Goal: Information Seeking & Learning: Learn about a topic

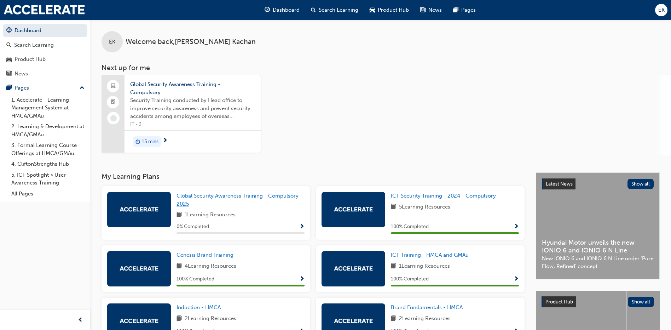
click at [275, 193] on span "Global Security Awareness Training - Compulsory 2025" at bounding box center [238, 200] width 122 height 15
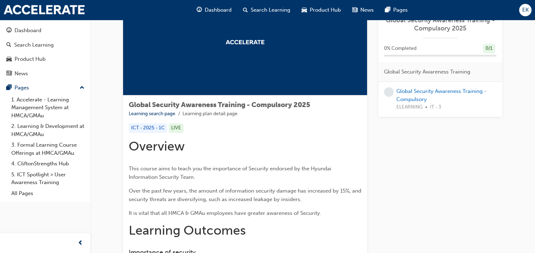
scroll to position [35, 0]
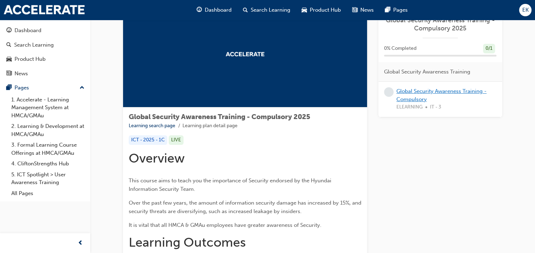
click at [430, 90] on link "Global Security Awareness Training - Compulsory" at bounding box center [442, 95] width 90 height 15
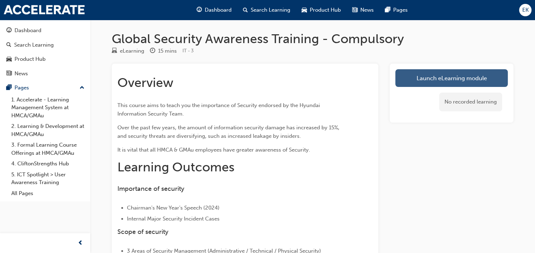
click at [421, 77] on link "Launch eLearning module" at bounding box center [452, 78] width 113 height 18
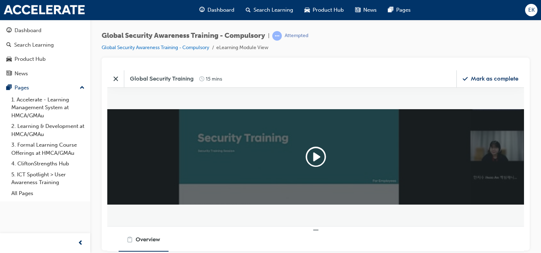
scroll to position [105, 427]
click at [316, 153] on icon "Play" at bounding box center [315, 156] width 23 height 23
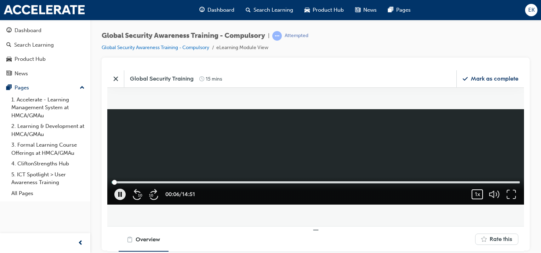
click at [475, 194] on div "1x" at bounding box center [476, 194] width 11 height 10
click at [460, 173] on li "1.25" at bounding box center [458, 173] width 47 height 13
click at [513, 193] on icon "button" at bounding box center [510, 194] width 11 height 11
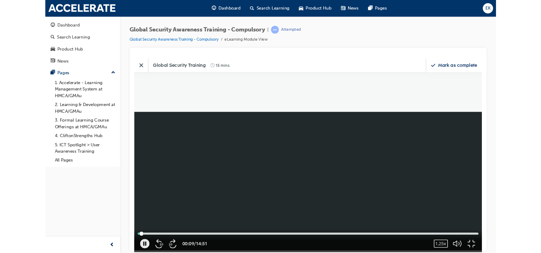
scroll to position [229, 555]
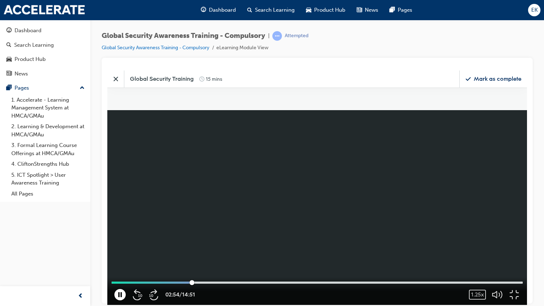
click at [122, 300] on icon "button" at bounding box center [119, 293] width 11 height 11
click at [120, 296] on icon "button" at bounding box center [120, 294] width 3 height 4
click at [120, 300] on icon "button" at bounding box center [119, 293] width 11 height 11
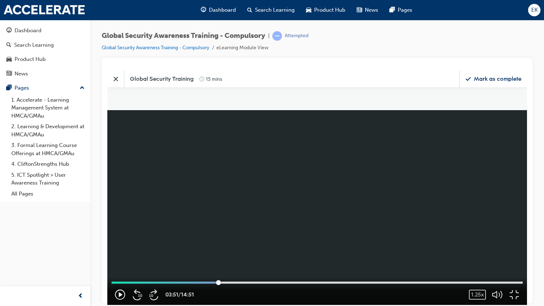
click at [120, 297] on icon "button" at bounding box center [121, 294] width 4 height 5
click at [355, 199] on video at bounding box center [316, 187] width 419 height 234
click at [122, 300] on icon "button" at bounding box center [119, 293] width 11 height 11
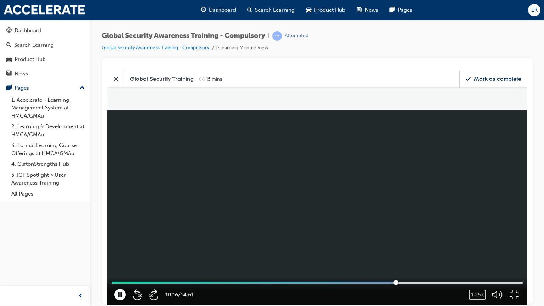
click at [120, 300] on icon "button" at bounding box center [119, 293] width 11 height 11
click at [124, 299] on icon "button" at bounding box center [120, 294] width 10 height 10
click at [121, 300] on icon "button" at bounding box center [119, 293] width 11 height 11
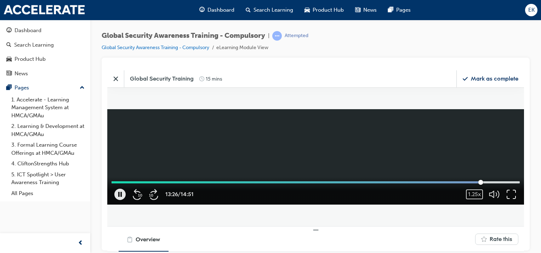
scroll to position [4, 4]
click at [509, 193] on icon "button" at bounding box center [510, 194] width 11 height 11
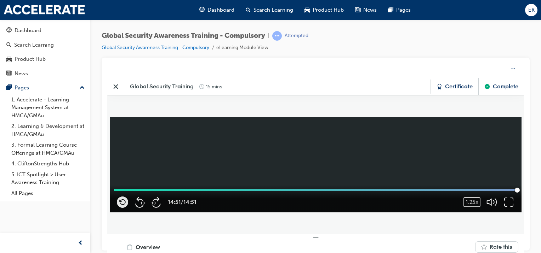
scroll to position [105, 427]
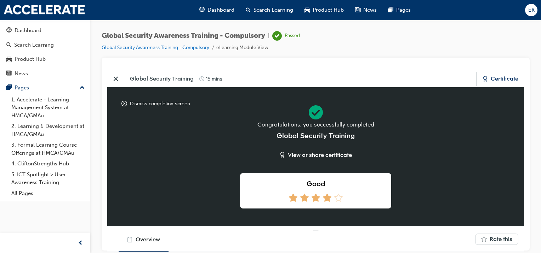
click at [327, 199] on icon at bounding box center [328, 197] width 11 height 11
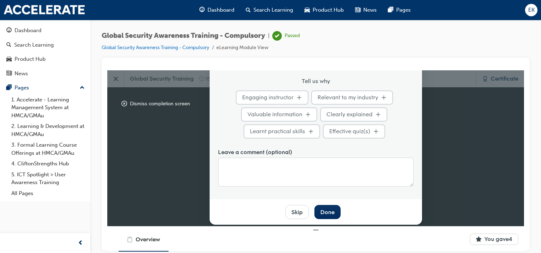
scroll to position [49, 0]
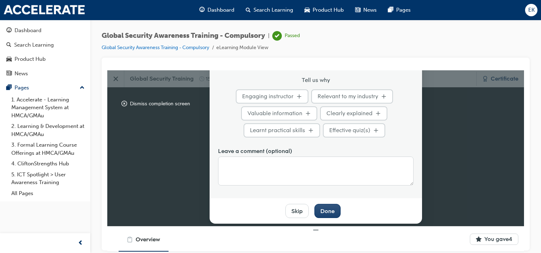
click at [334, 209] on button "Done" at bounding box center [327, 211] width 26 height 14
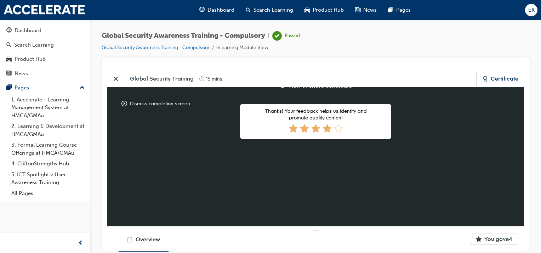
scroll to position [71, 0]
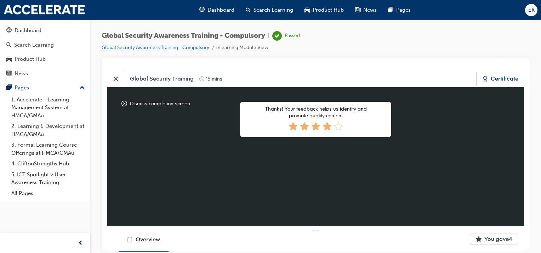
click at [142, 240] on span "Overview" at bounding box center [148, 239] width 24 height 8
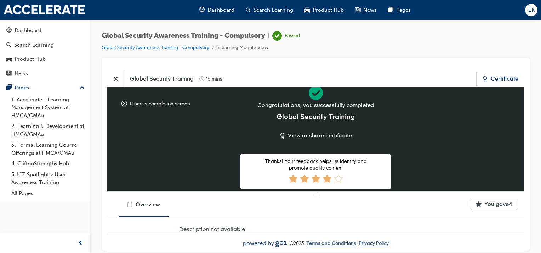
scroll to position [1, 0]
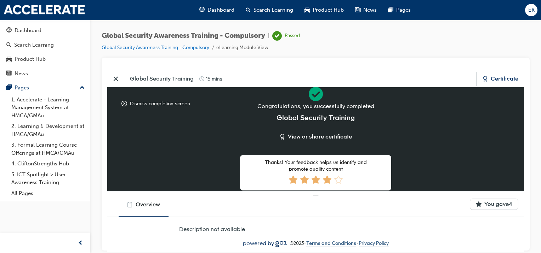
click at [117, 79] on icon "Close" at bounding box center [115, 78] width 7 height 7
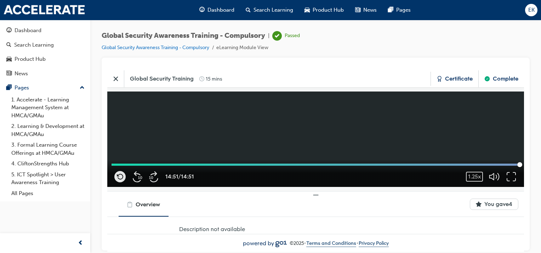
click at [497, 81] on div "Complete" at bounding box center [505, 79] width 25 height 8
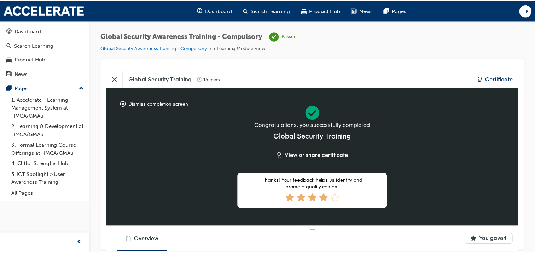
scroll to position [105, 427]
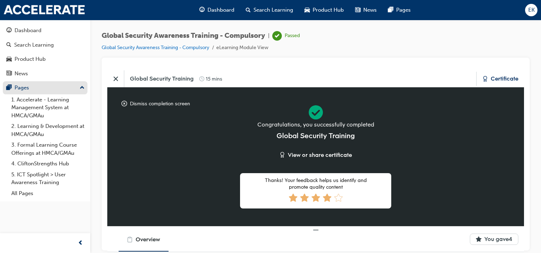
click at [36, 87] on div "Pages" at bounding box center [44, 88] width 77 height 9
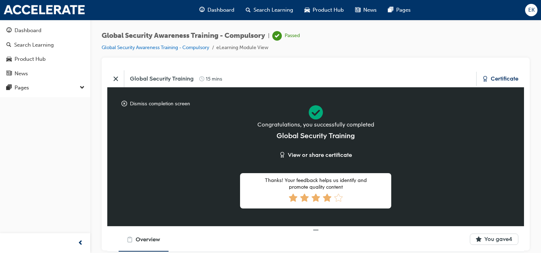
click at [530, 11] on span "EK" at bounding box center [531, 10] width 6 height 8
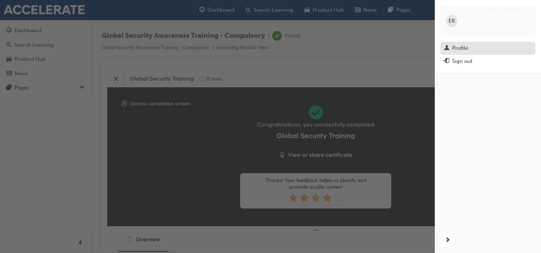
click at [475, 44] on div "Profile" at bounding box center [488, 48] width 88 height 9
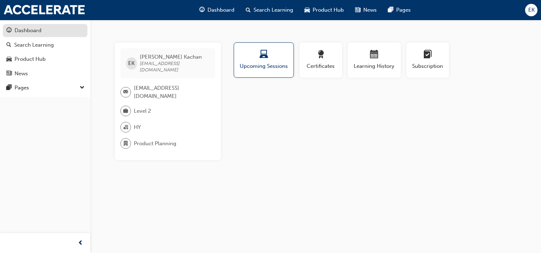
click at [33, 29] on div "Dashboard" at bounding box center [28, 31] width 27 height 8
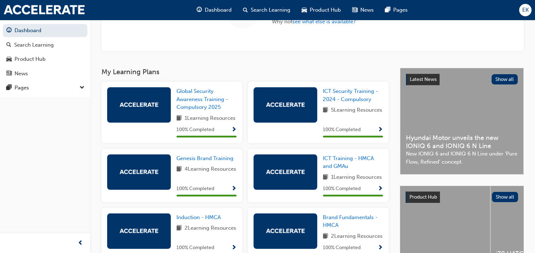
scroll to position [106, 0]
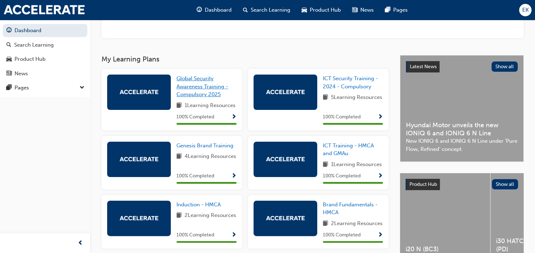
click at [202, 86] on span "Global Security Awareness Training - Compulsory 2025" at bounding box center [203, 86] width 52 height 22
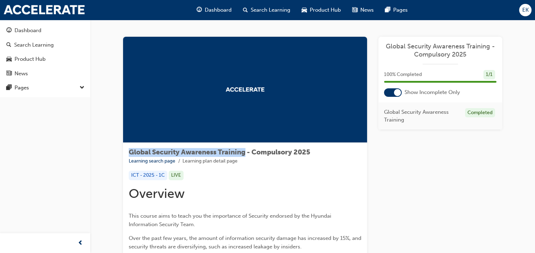
drag, startPoint x: 130, startPoint y: 151, endPoint x: 248, endPoint y: 150, distance: 117.5
click at [248, 150] on span "Global Security Awareness Training - Compulsory 2025" at bounding box center [220, 152] width 182 height 8
